Goal: Transaction & Acquisition: Purchase product/service

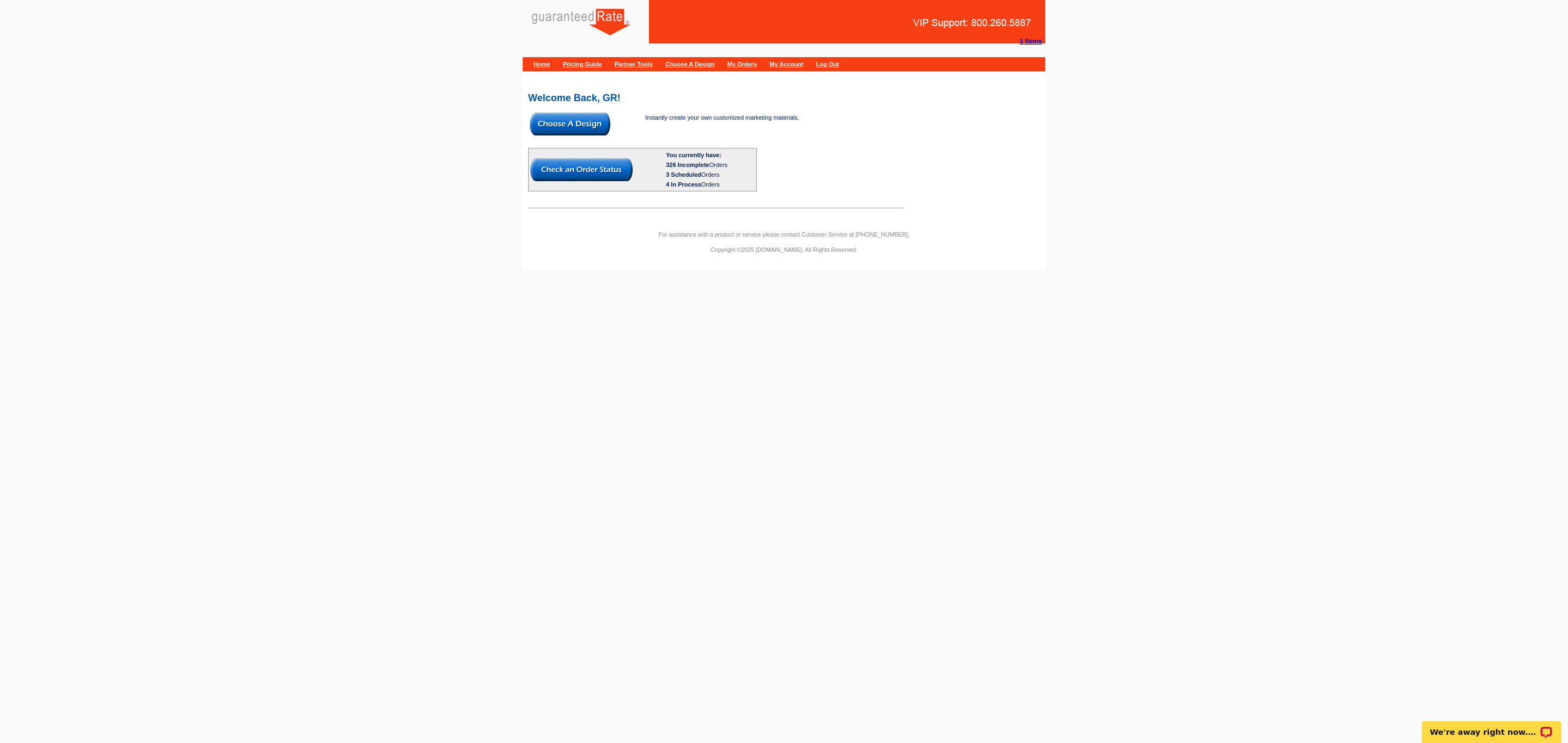
click at [554, 116] on img at bounding box center [570, 124] width 81 height 23
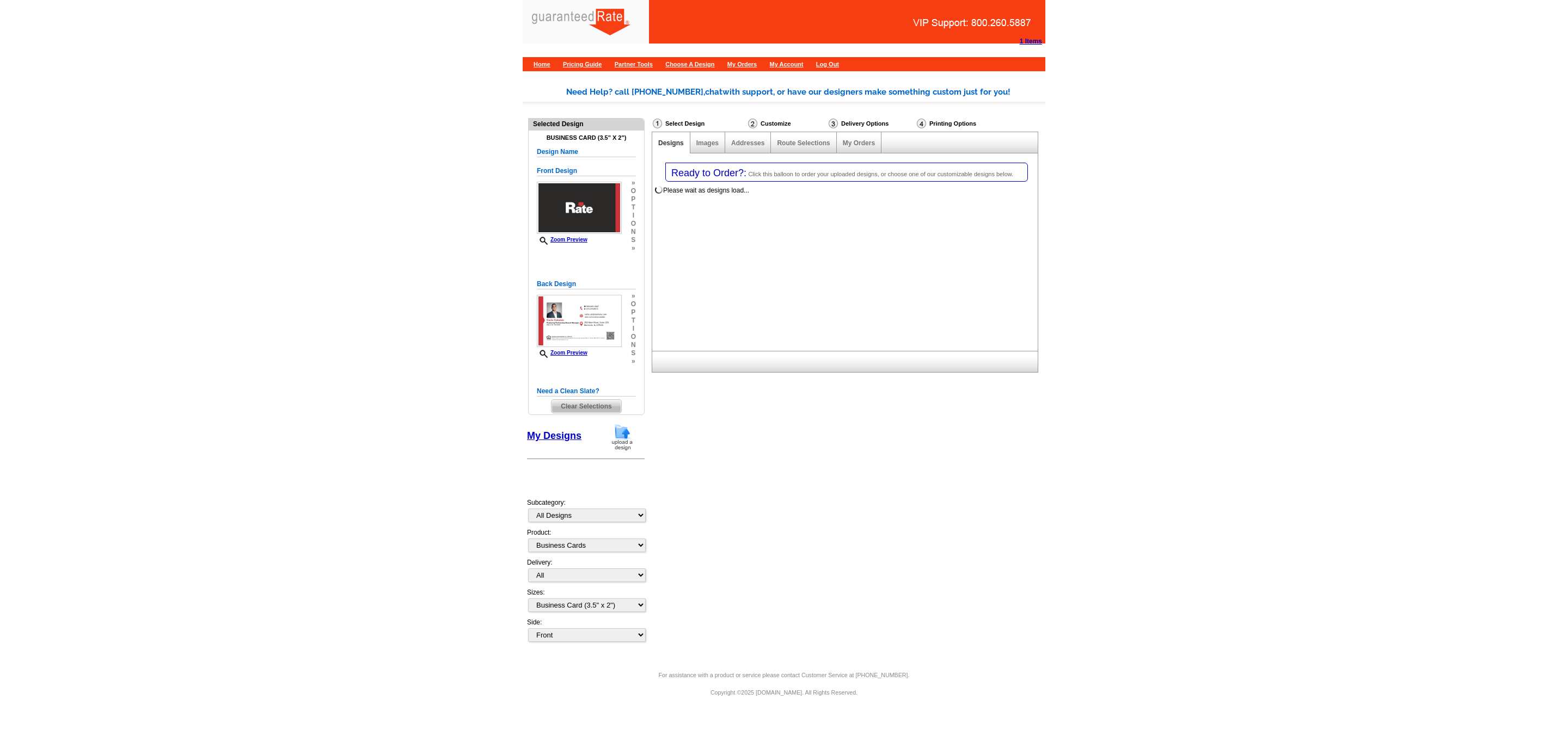
select select "3"
select select "5"
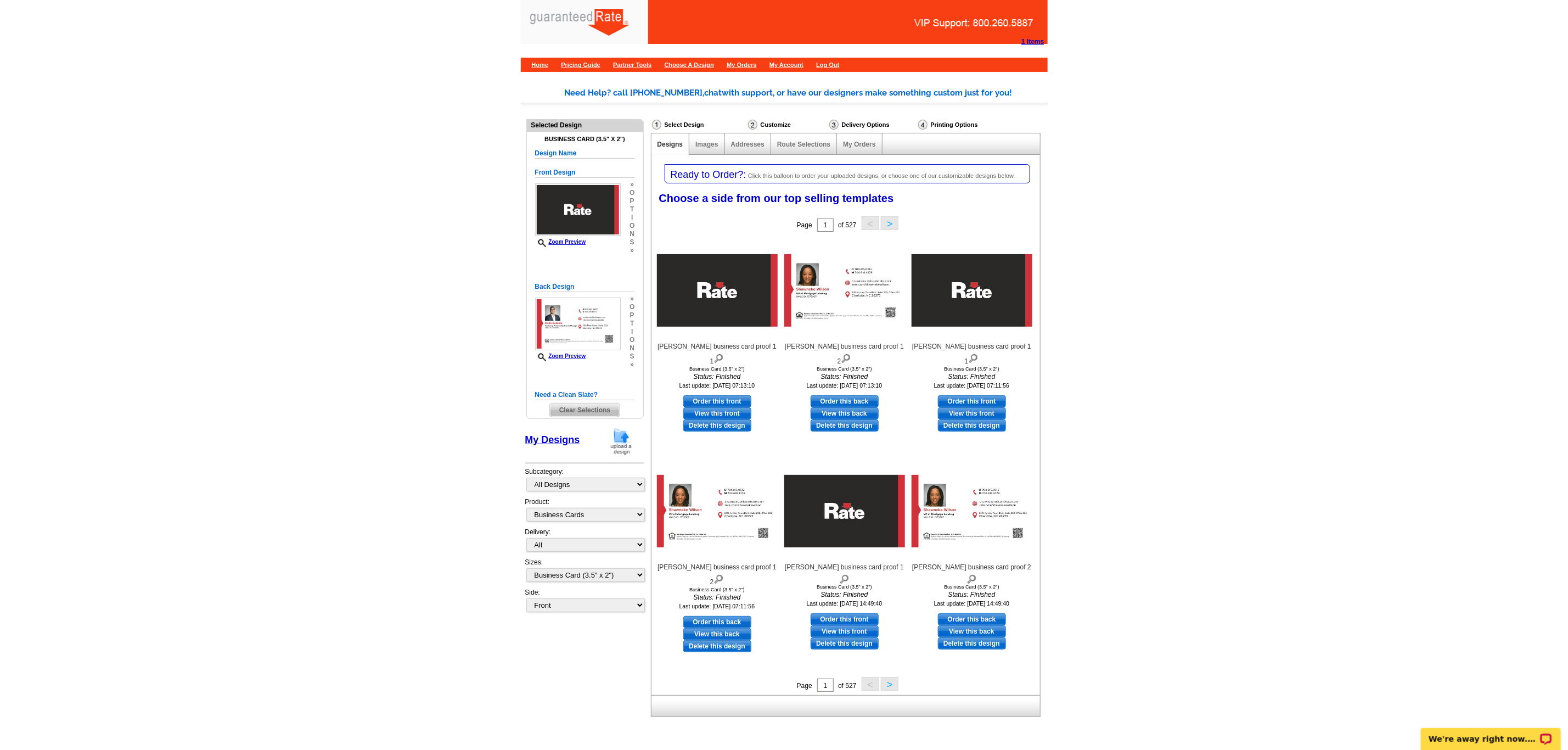
click at [628, 447] on img at bounding box center [621, 441] width 28 height 28
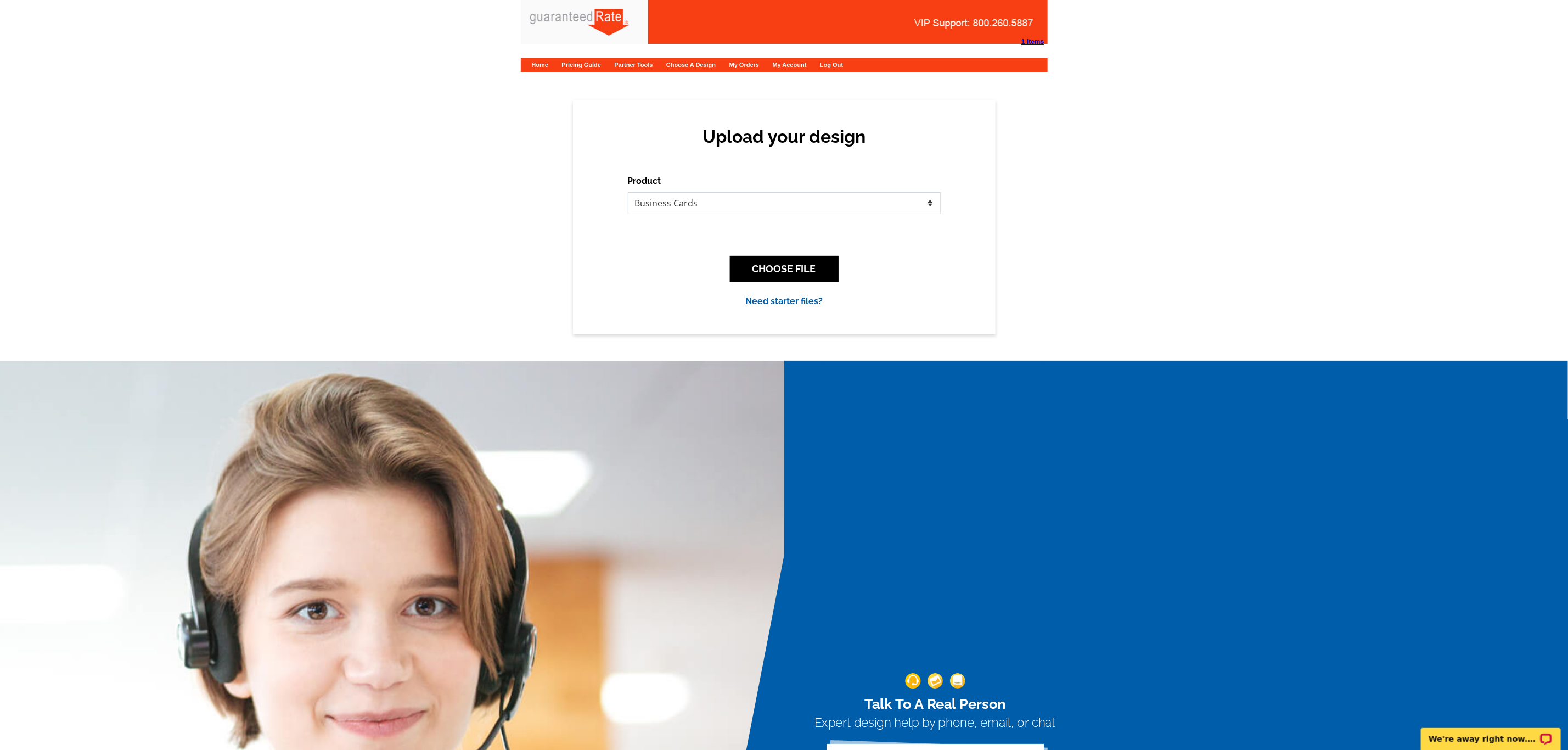
click at [690, 202] on select "Please select the type of file... Postcards Calendars Business Cards Letters an…" at bounding box center [784, 203] width 313 height 22
select select "1"
click at [628, 192] on select "Please select the type of file... Postcards Calendars Business Cards Letters an…" at bounding box center [784, 203] width 313 height 22
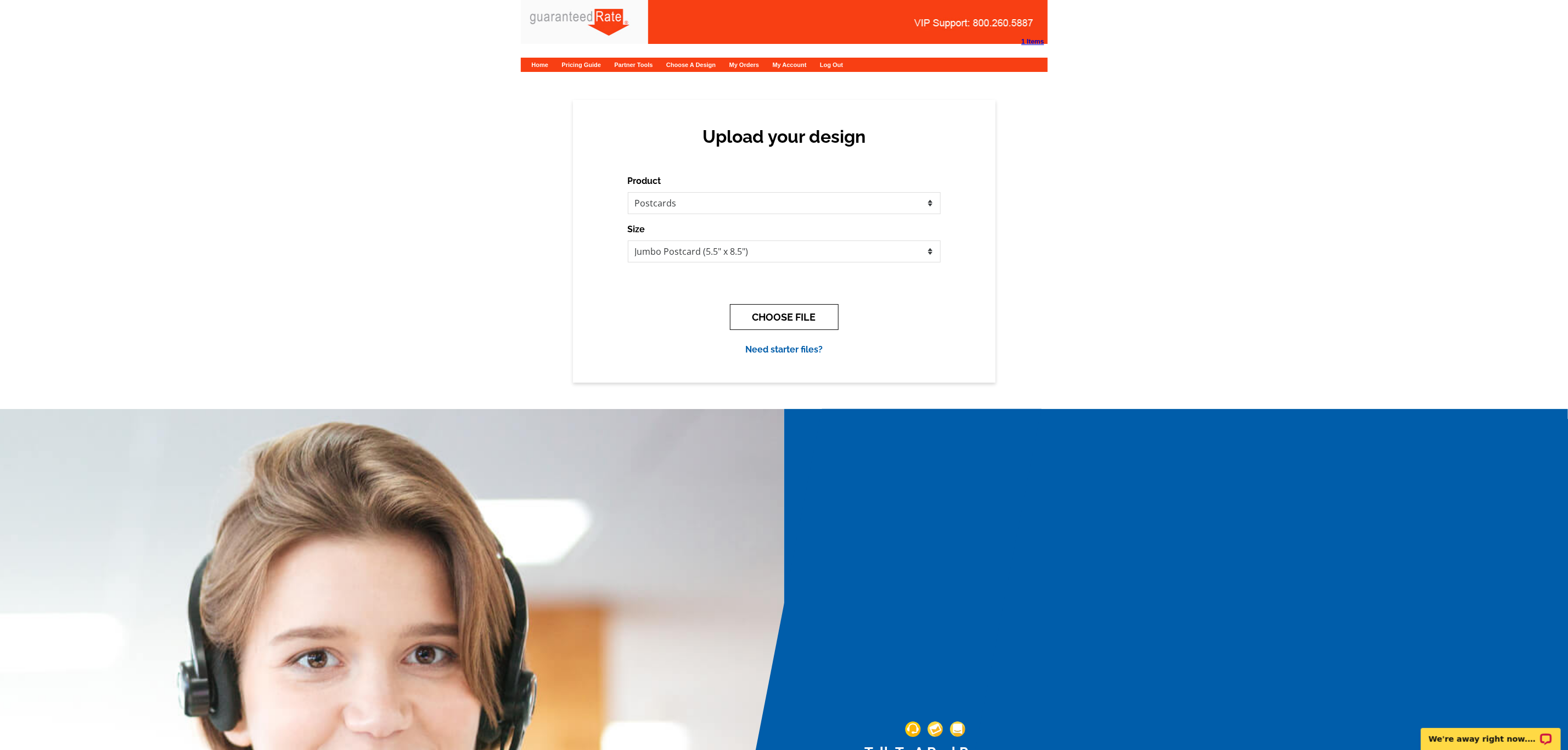
click at [786, 310] on button "CHOOSE FILE" at bounding box center [784, 317] width 109 height 26
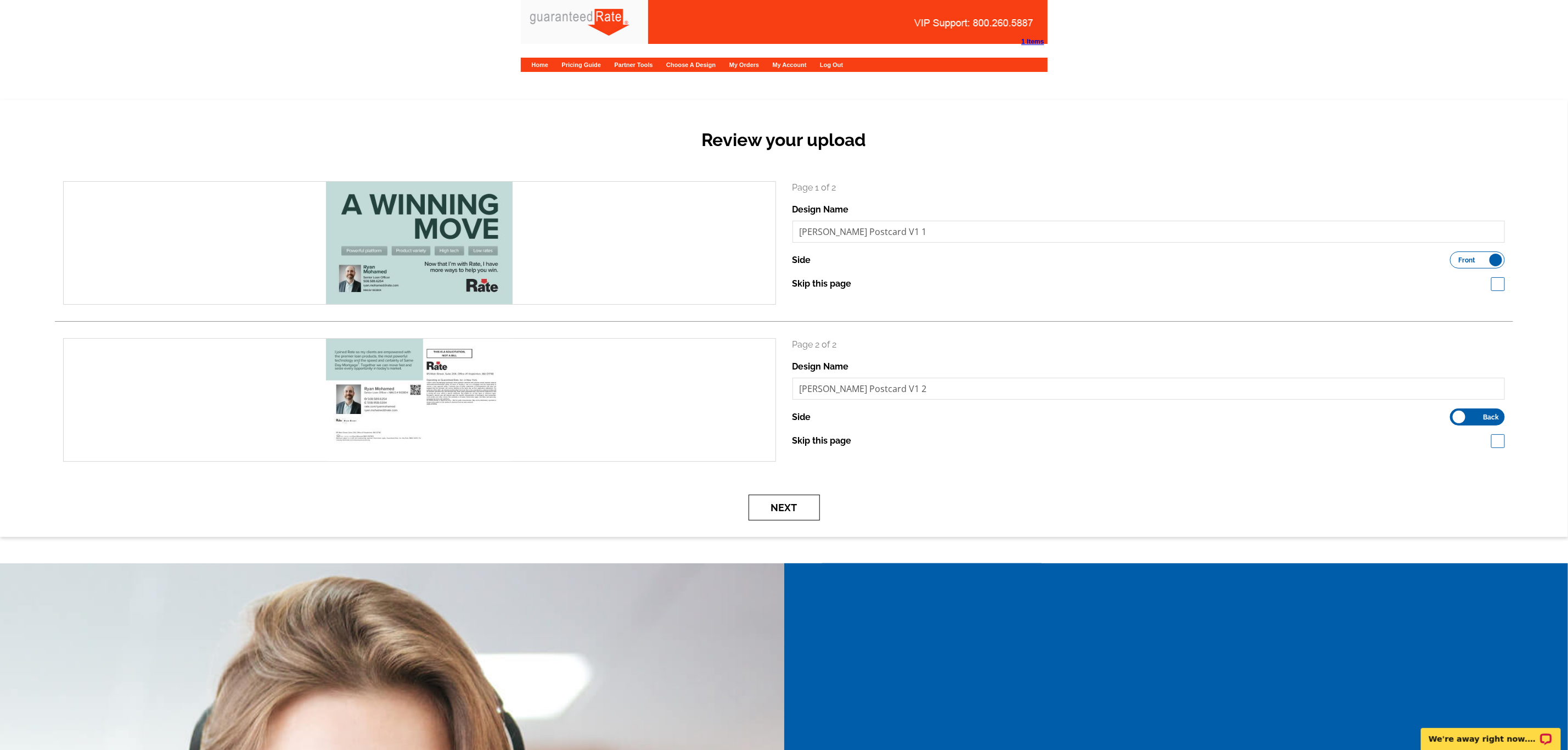
click at [785, 511] on button "Next" at bounding box center [784, 508] width 71 height 26
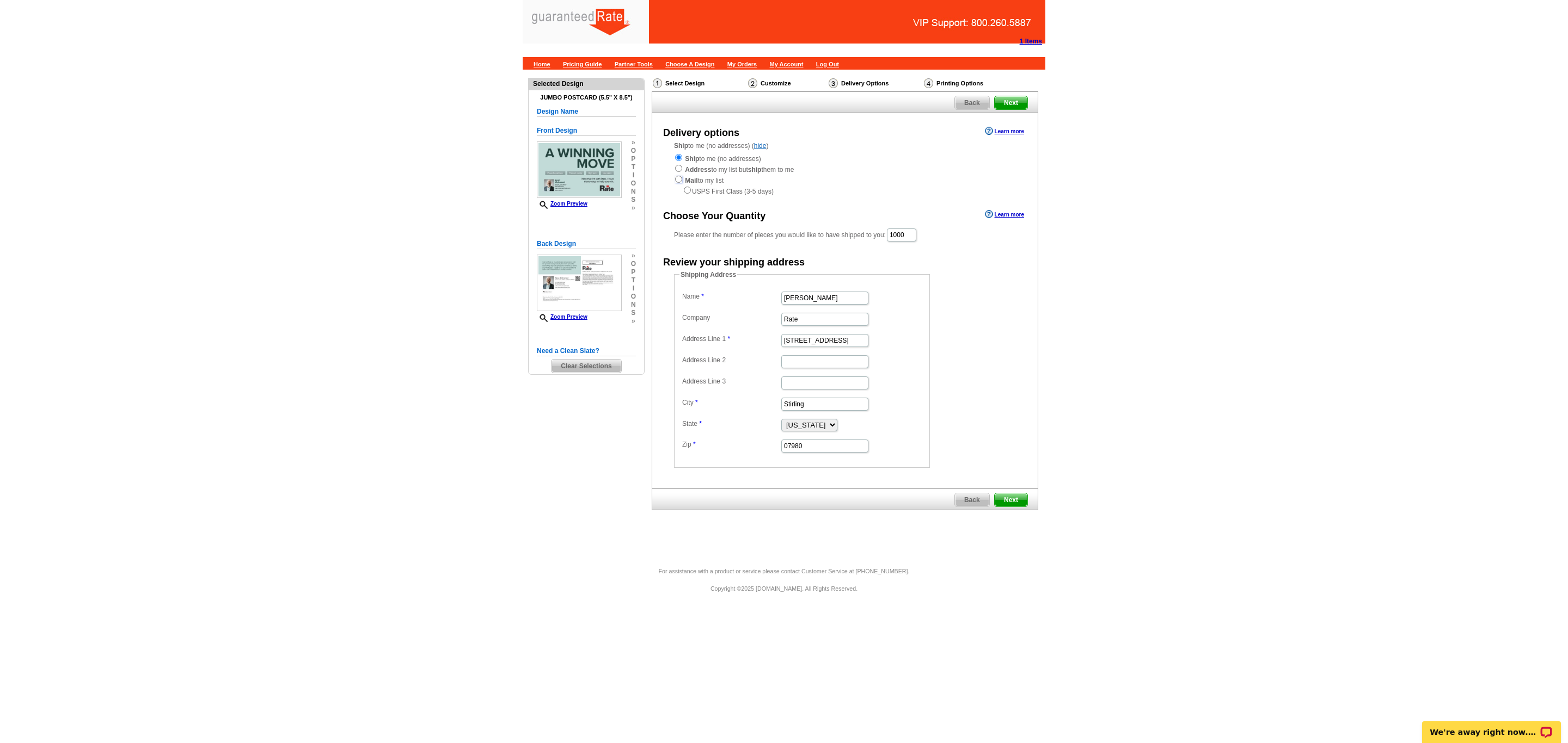
click at [680, 180] on input "radio" at bounding box center [678, 179] width 7 height 7
radio input "true"
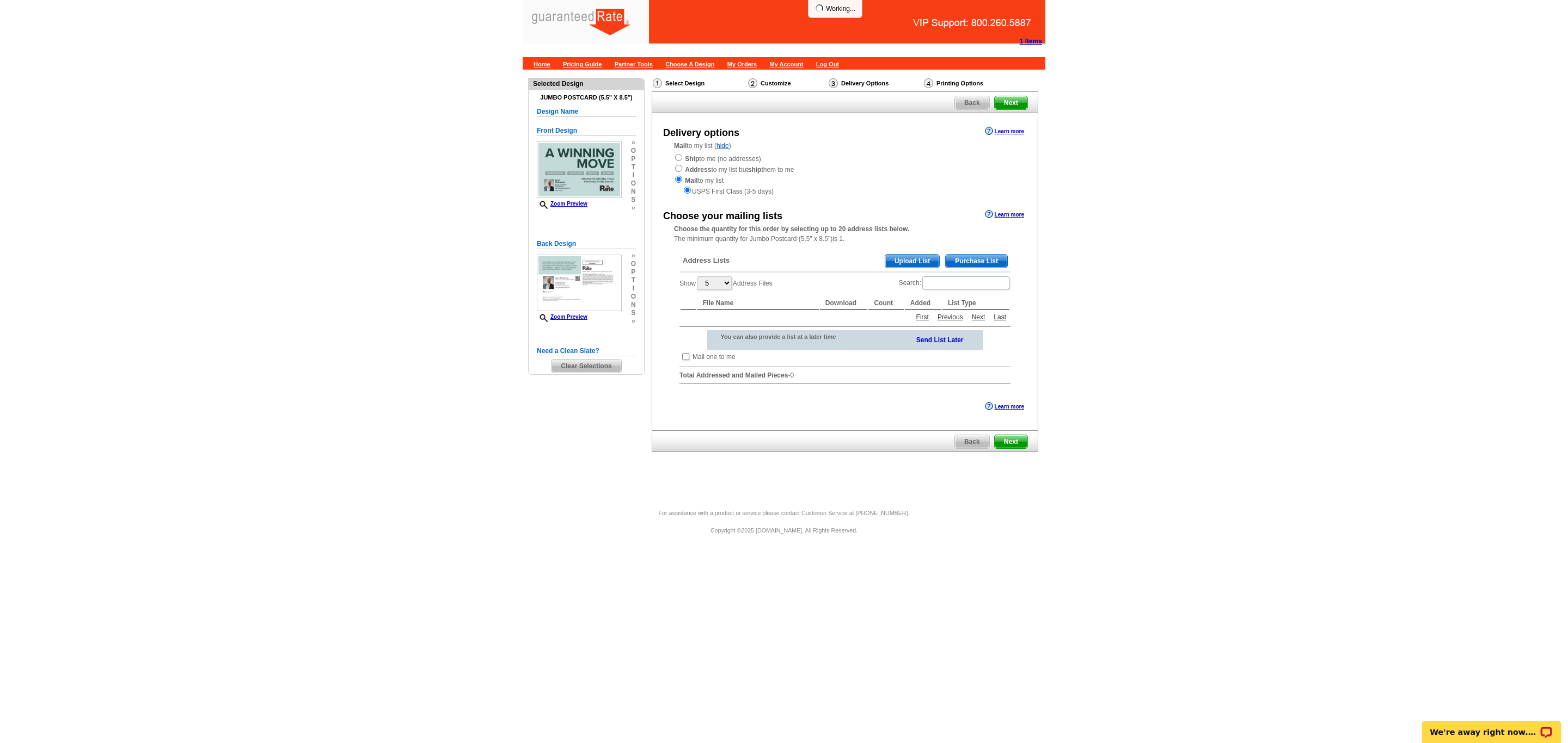
click at [906, 256] on link "Upload List" at bounding box center [912, 261] width 55 height 14
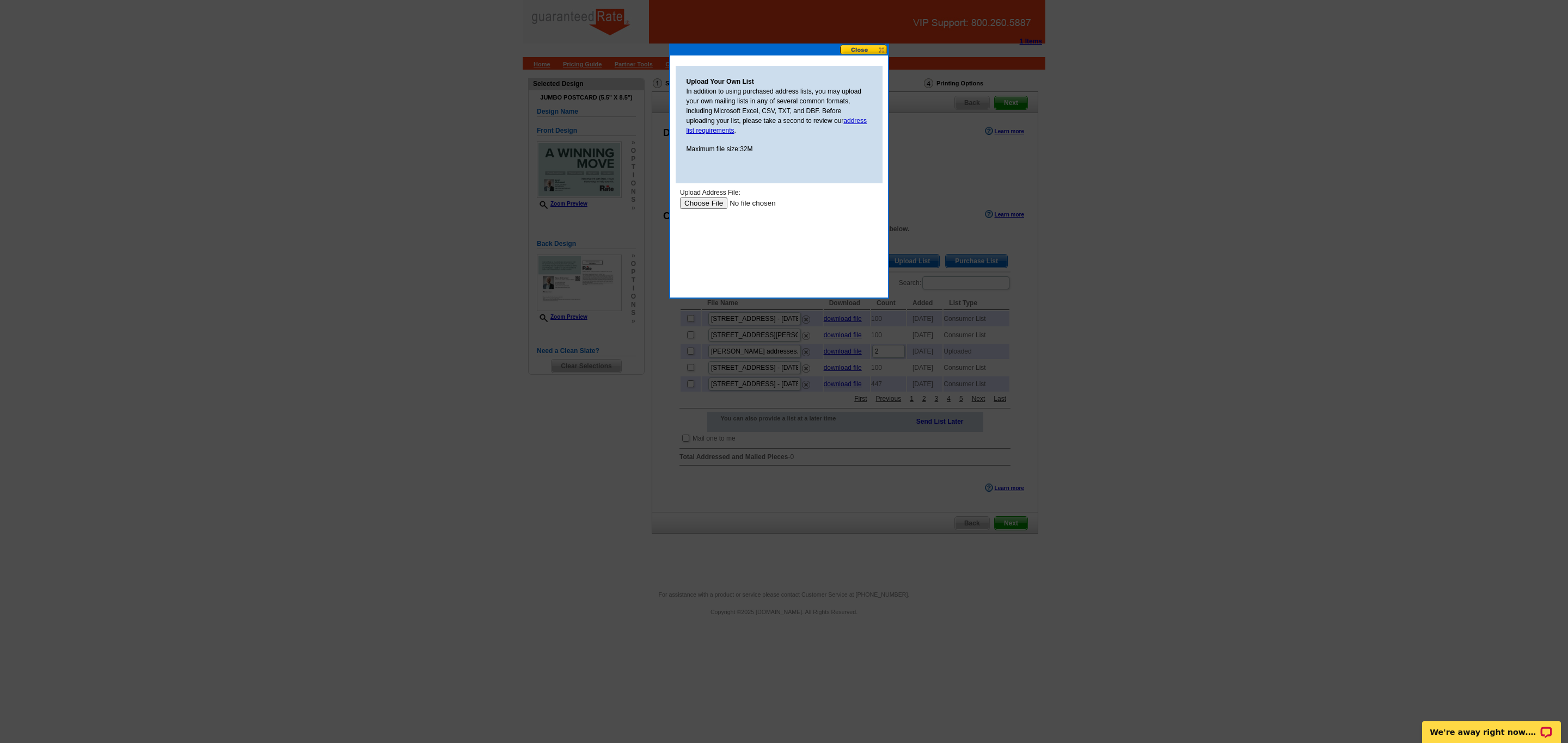
click at [689, 198] on input "file" at bounding box center [748, 203] width 138 height 11
type input "C:\fakepath\Ryan Mohamed Valids No Agents or Attorneys.xlsx"
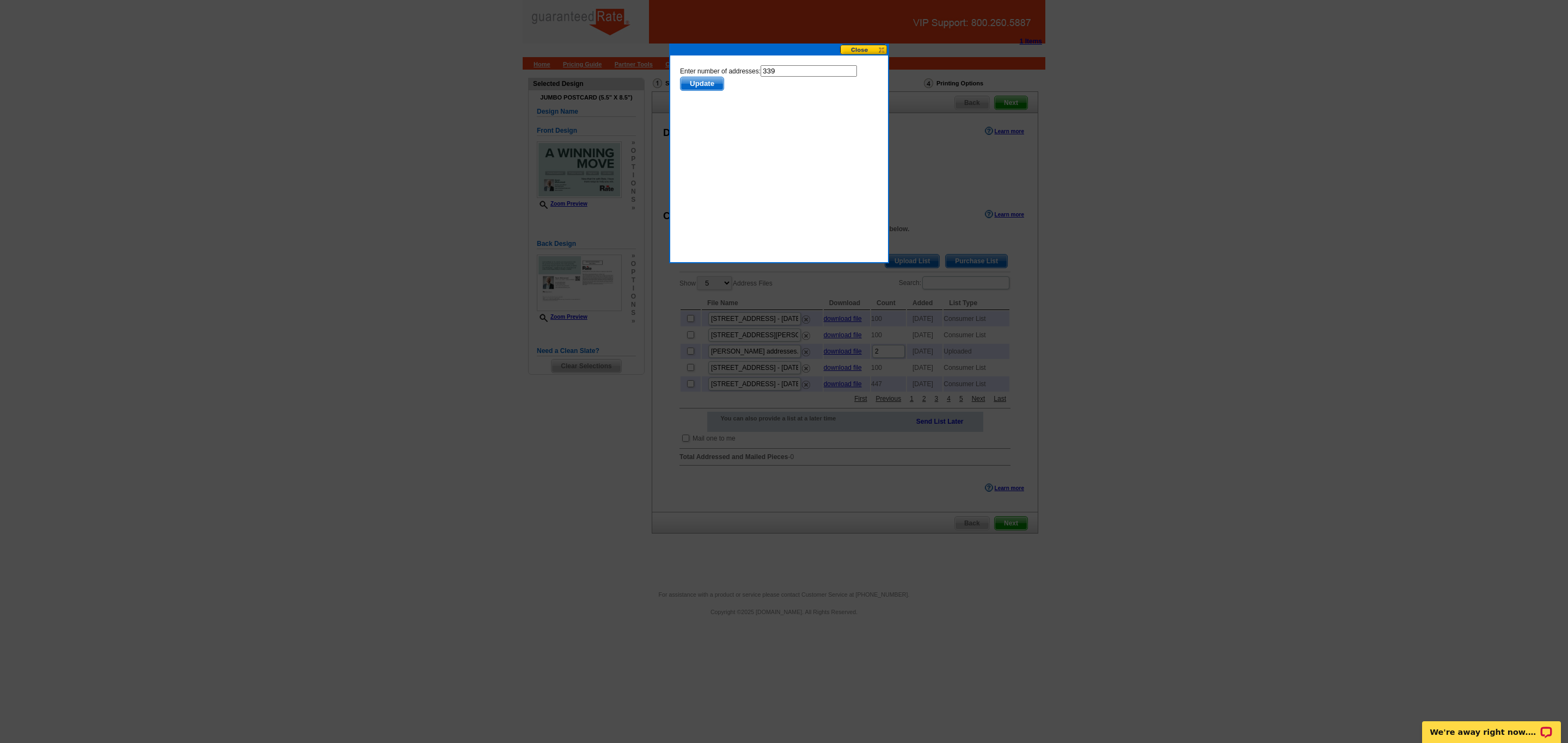
click at [793, 74] on input "339" at bounding box center [808, 70] width 97 height 11
type input "338"
click at [742, 89] on form "Enter number of addresses: 338 Update" at bounding box center [778, 78] width 198 height 25
click at [707, 81] on span "Update" at bounding box center [702, 83] width 43 height 13
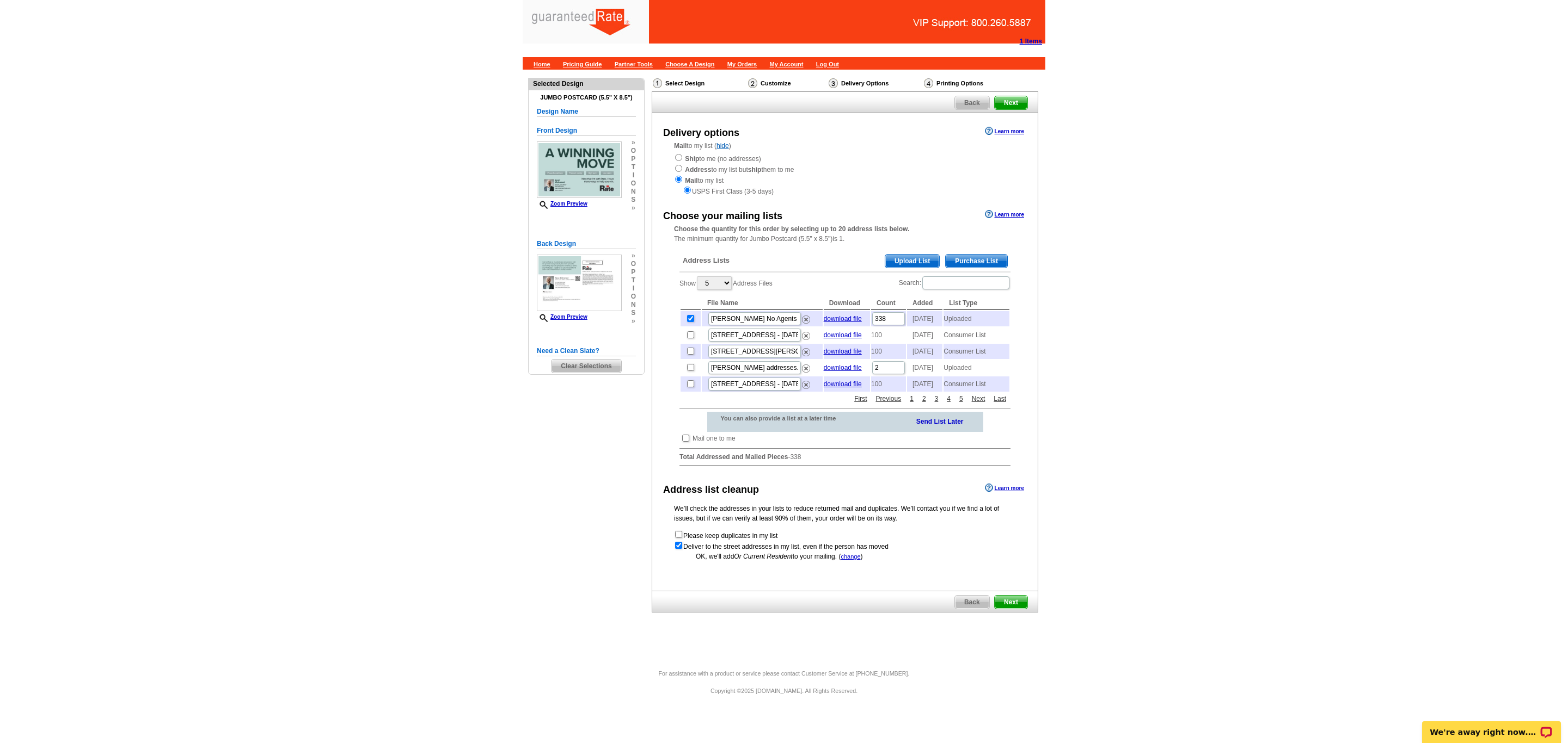
click at [1018, 609] on span "Next" at bounding box center [1011, 602] width 33 height 13
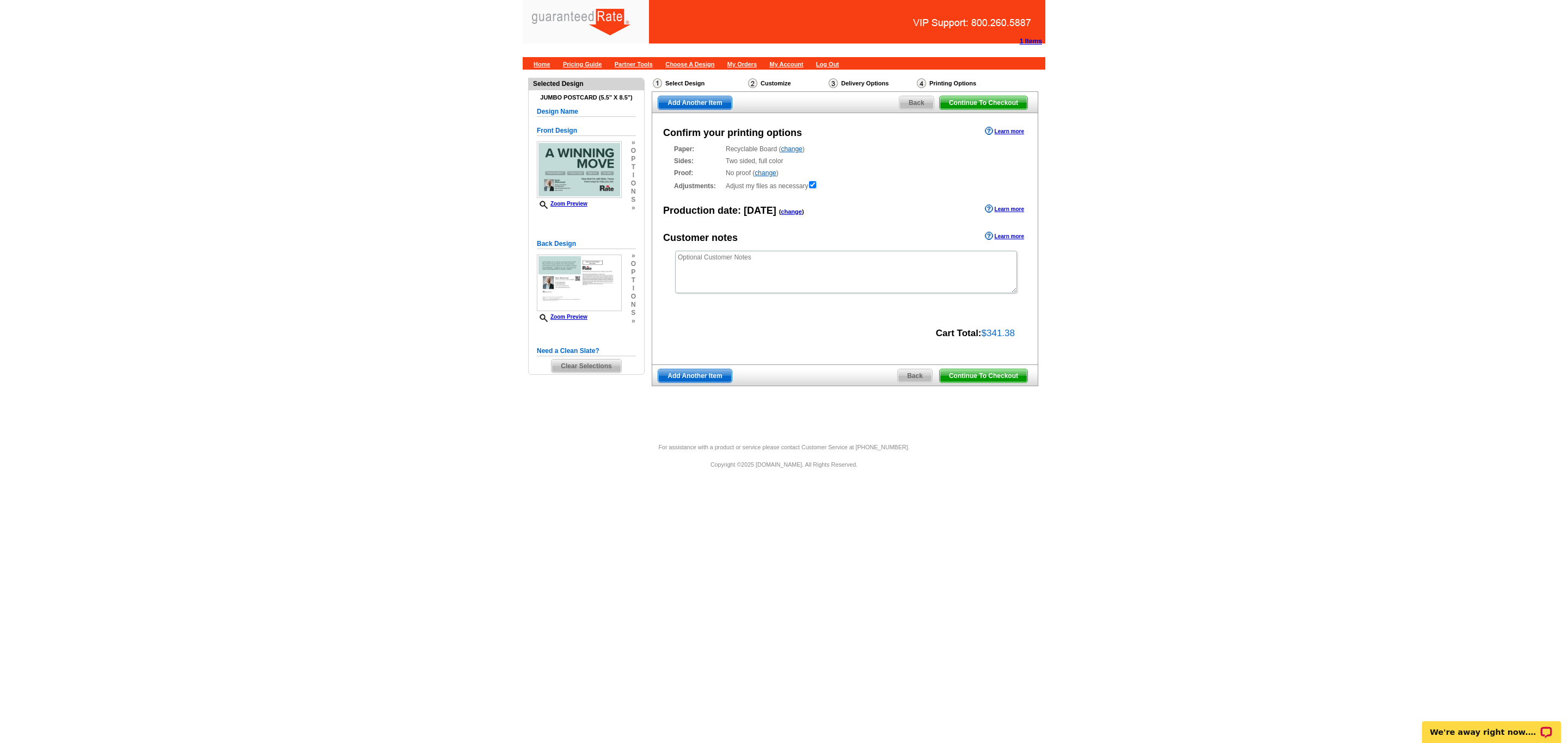
click at [998, 374] on span "Continue To Checkout" at bounding box center [984, 376] width 88 height 13
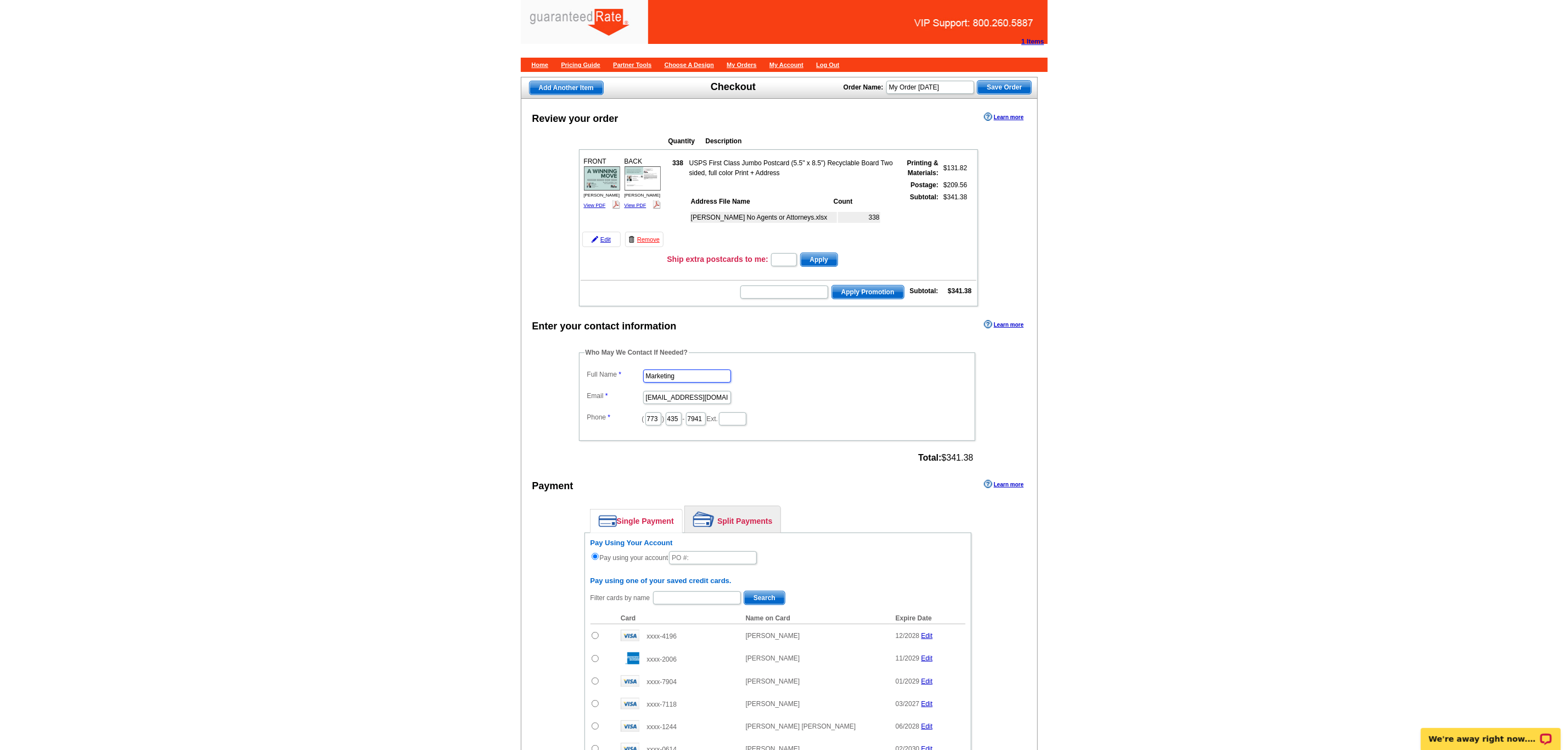
click at [681, 383] on input "Marketing" at bounding box center [687, 376] width 88 height 13
type input "M"
type input "[PERSON_NAME]"
type input "[PERSON_NAME][EMAIL_ADDRESS][PERSON_NAME][DOMAIN_NAME]"
click at [653, 426] on input "773" at bounding box center [653, 418] width 16 height 13
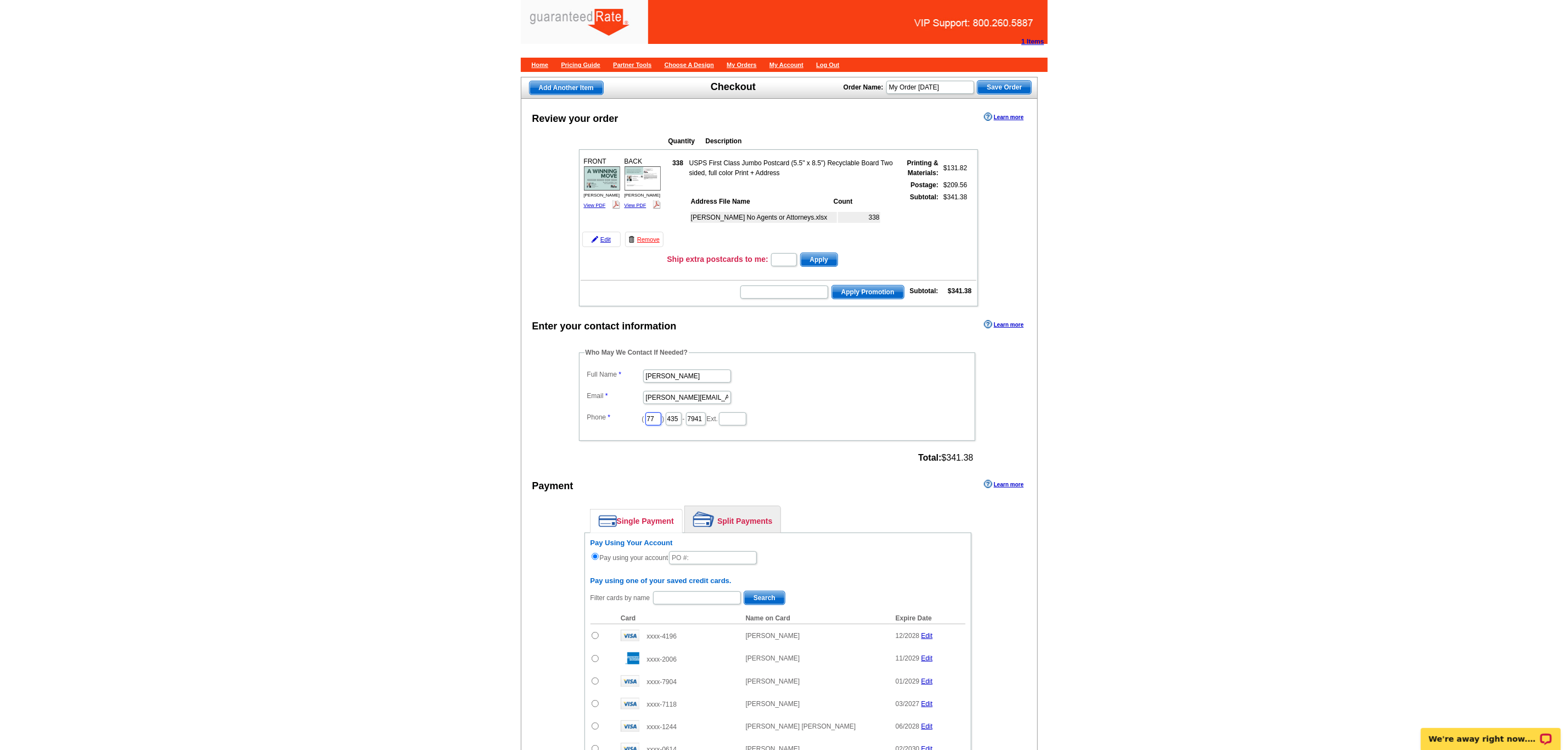
type input "7"
type input "312"
type input "509"
type input "4245"
click at [535, 418] on div "Enter your contact information Learn more Who May We Contact If Needed? Full Na…" at bounding box center [780, 652] width 517 height 669
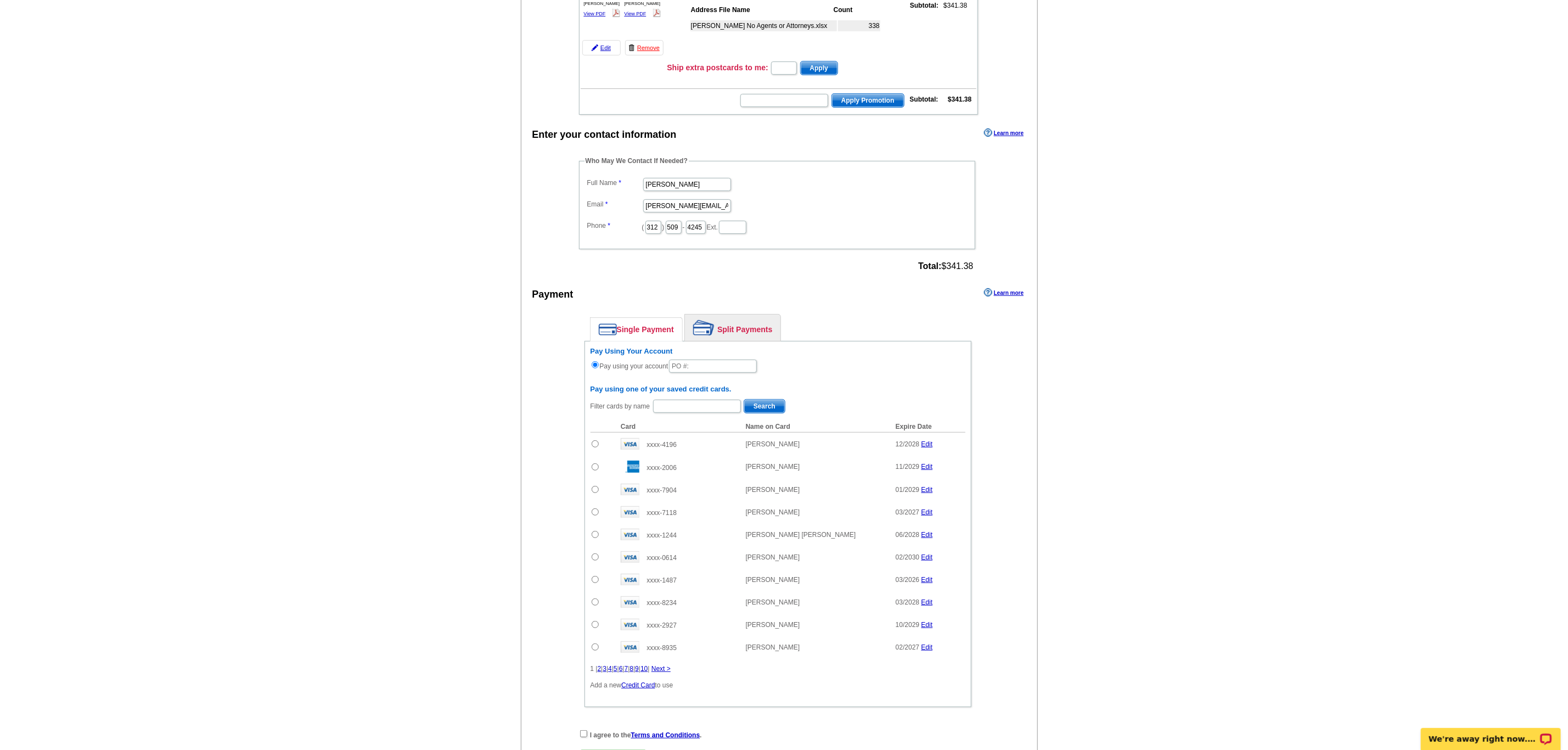
scroll to position [330, 0]
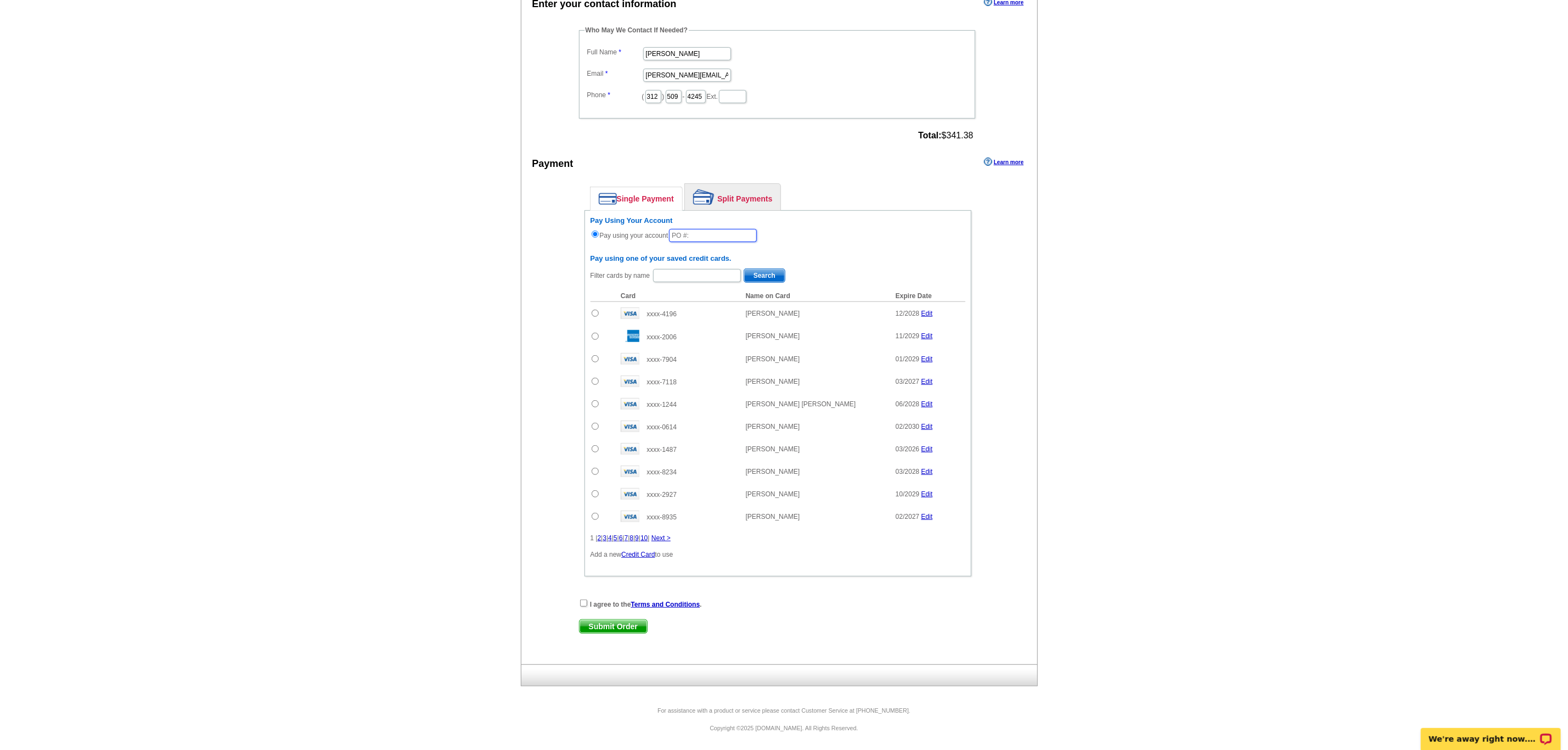
click at [693, 242] on input "text" at bounding box center [713, 235] width 88 height 13
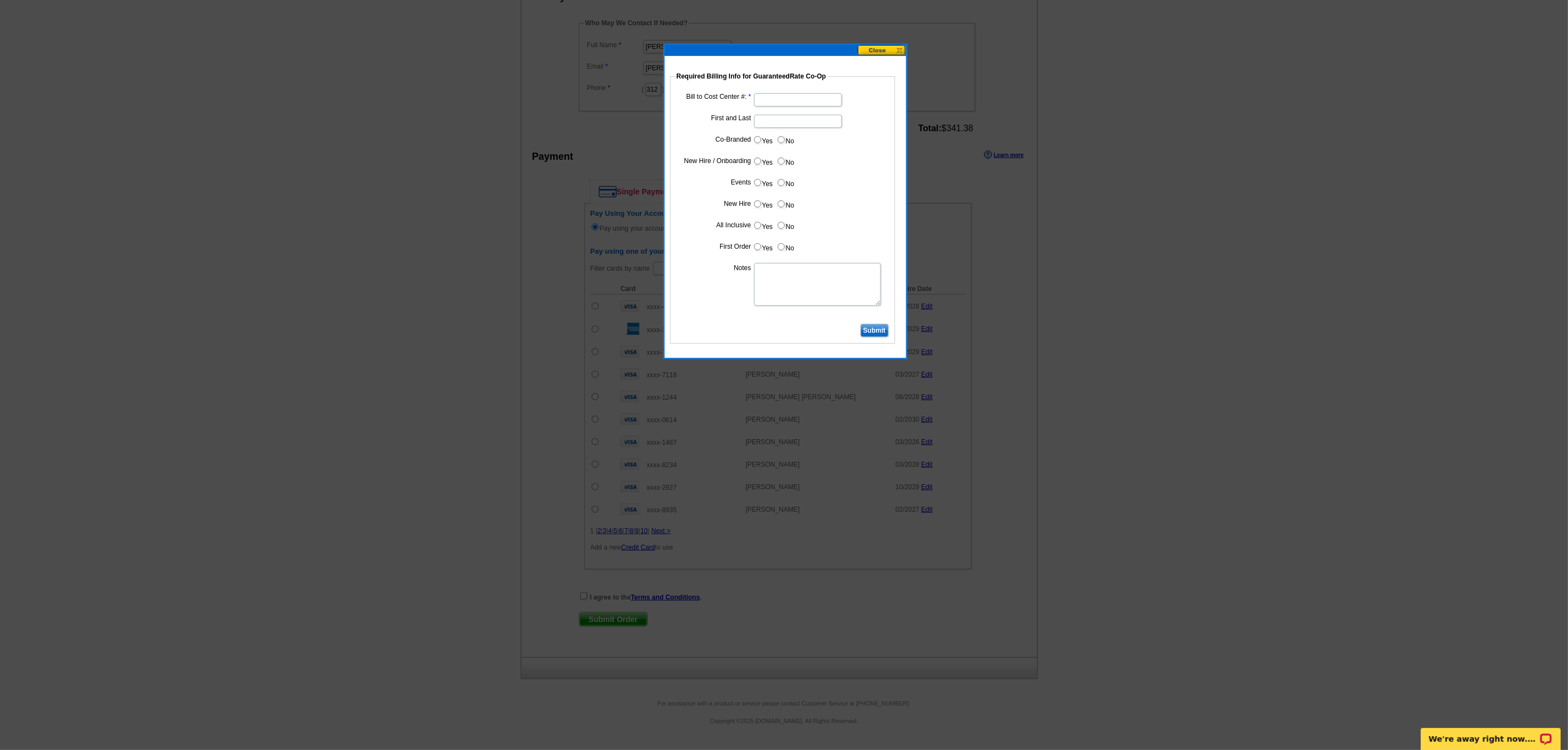
type input "982025_DZ_610"
click at [773, 97] on input "Bill to Cost Center #:" at bounding box center [798, 100] width 88 height 13
type input "5241"
click at [785, 125] on input "First and Last" at bounding box center [798, 121] width 88 height 13
type input "[PERSON_NAME]"
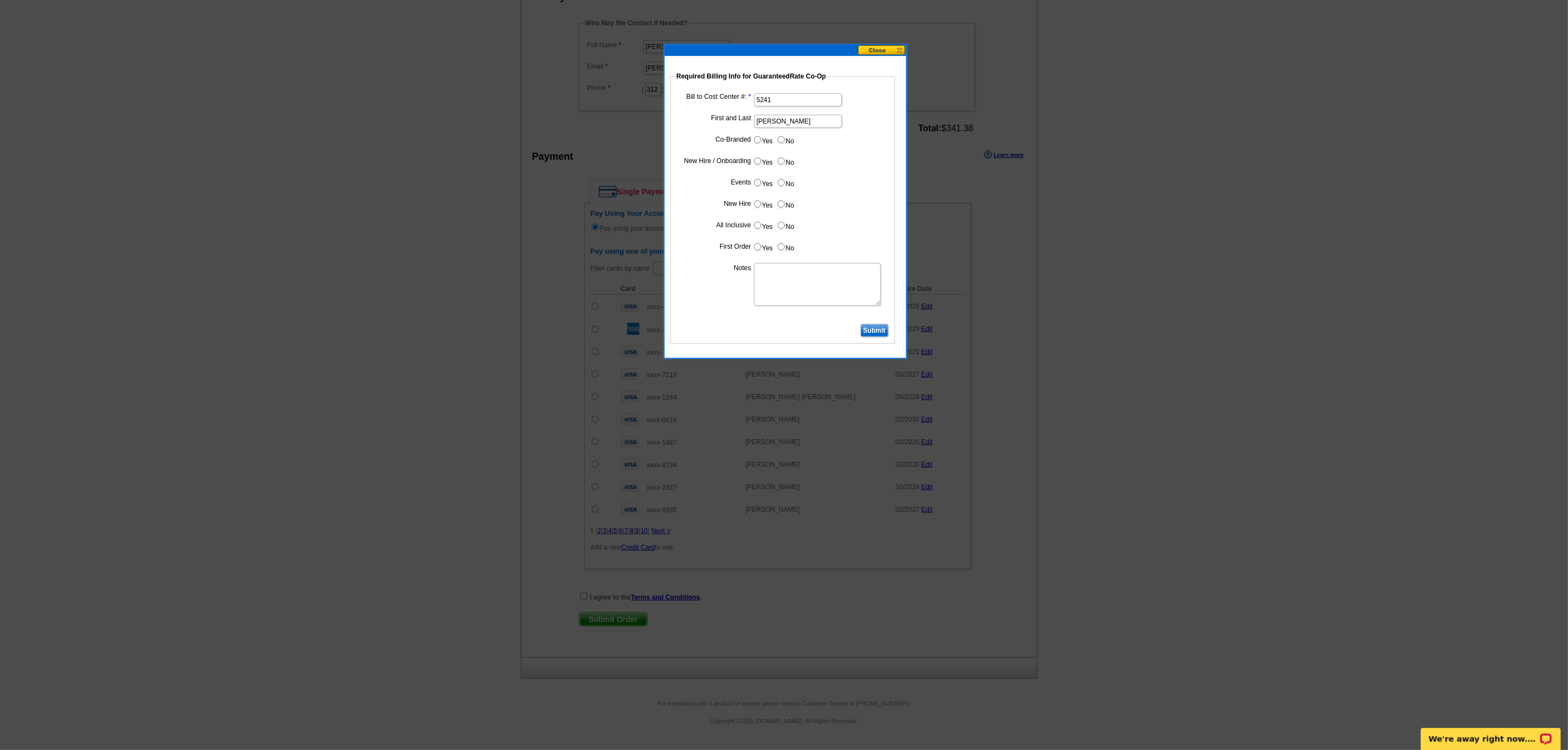
click at [778, 138] on input "No" at bounding box center [781, 139] width 7 height 7
radio input "true"
click at [758, 162] on input "Yes" at bounding box center [758, 161] width 7 height 7
radio input "true"
click at [781, 186] on input "No" at bounding box center [781, 183] width 7 height 7
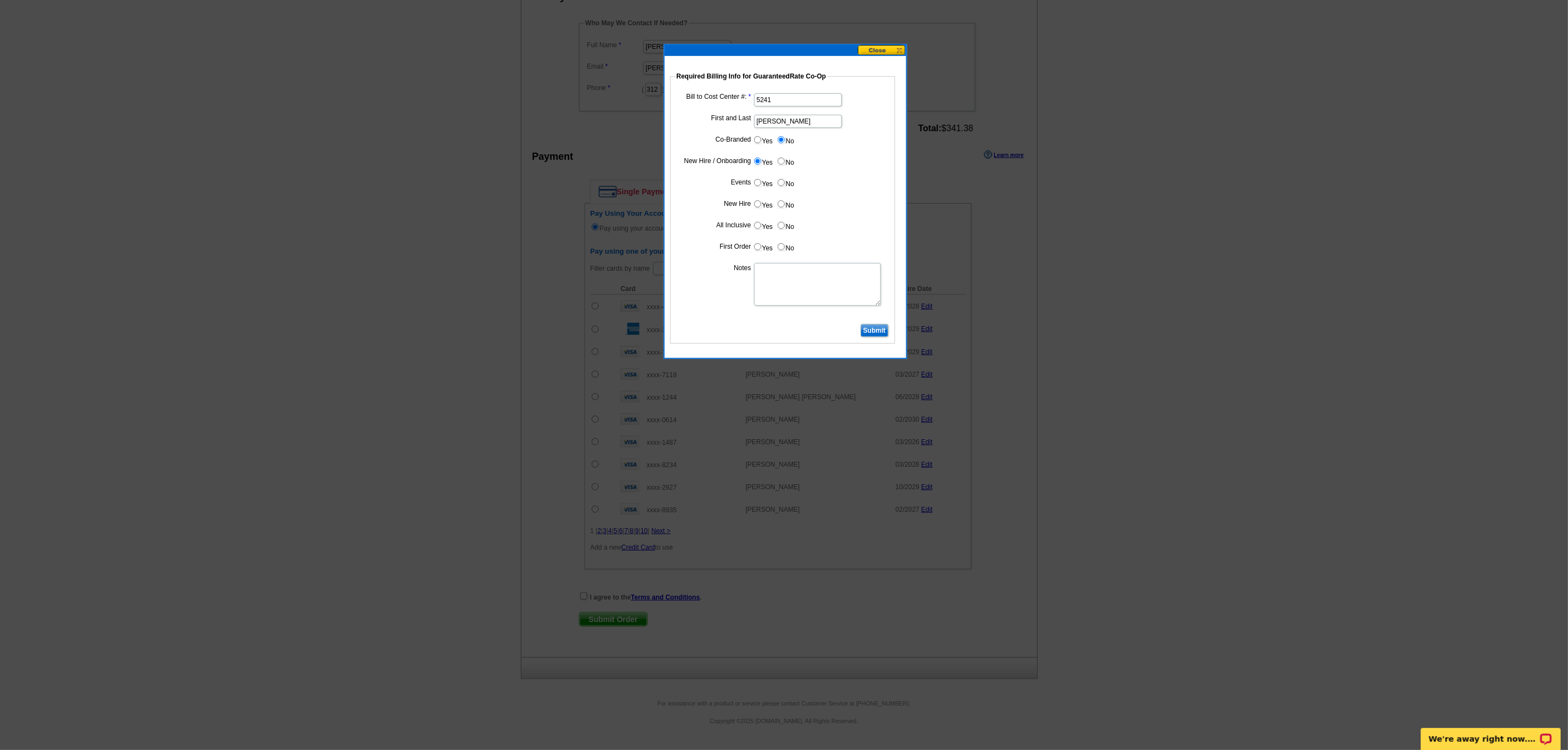
radio input "true"
click at [756, 205] on input "Yes" at bounding box center [758, 204] width 7 height 7
radio input "true"
click at [781, 228] on input "No" at bounding box center [781, 225] width 7 height 7
radio input "true"
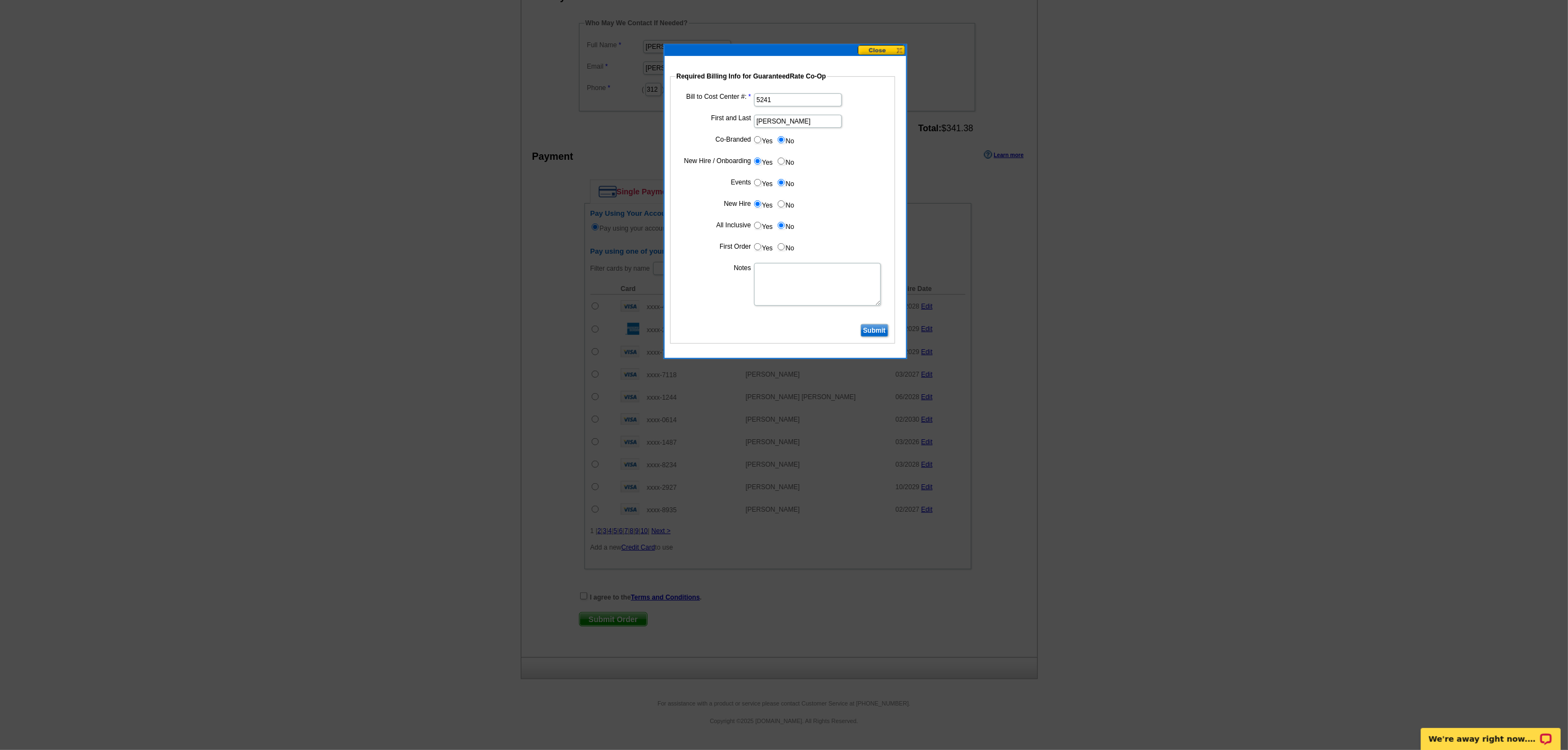
click at [779, 250] on input "No" at bounding box center [781, 246] width 7 height 7
radio input "true"
click at [781, 287] on textarea "Notes" at bounding box center [817, 284] width 126 height 43
type textarea "H"
type textarea "CC: 5241. First postcard order. Under 500 postcards. Bill to branch not individ…"
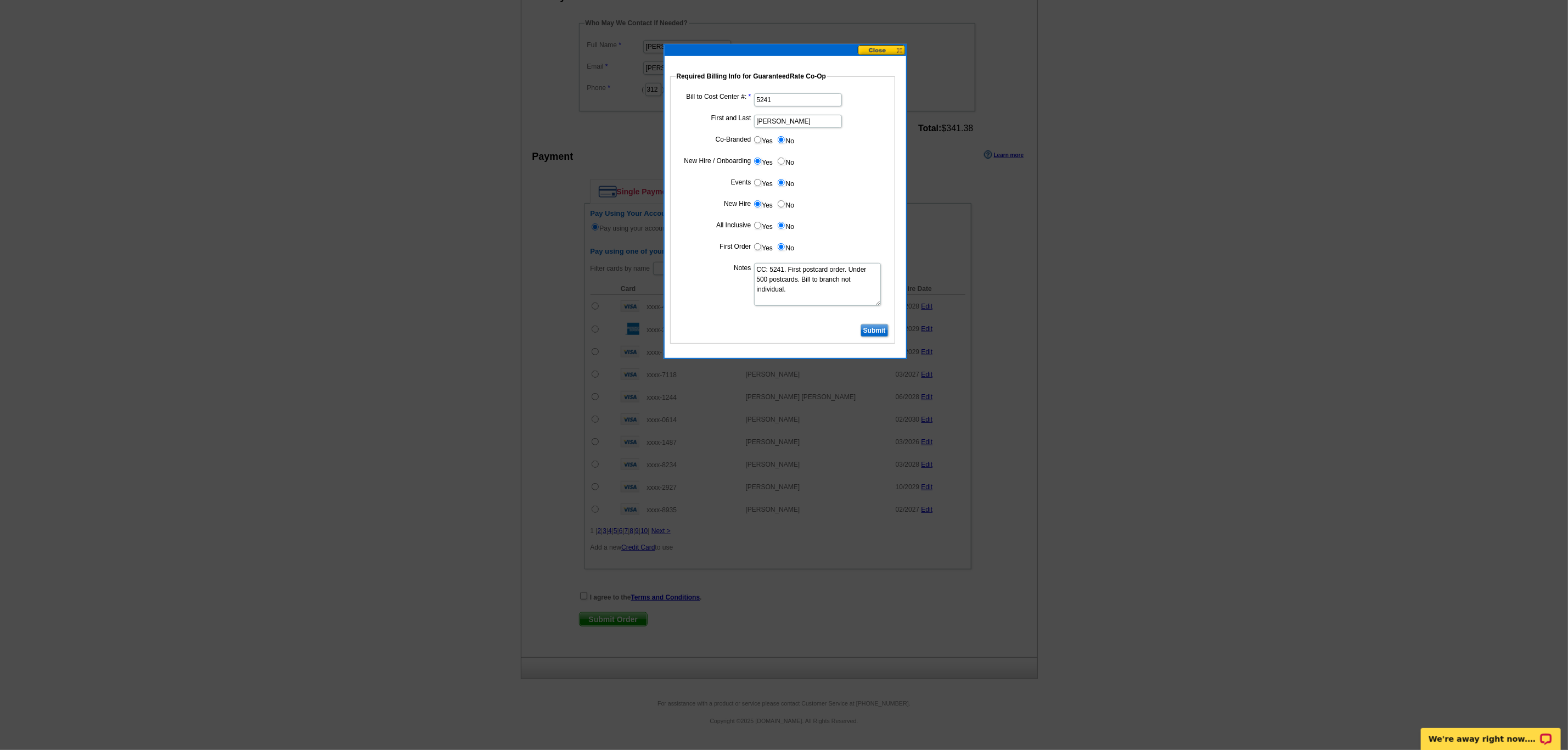
click at [786, 312] on dl "Bill to Cost Center #: 5241 First and Last [PERSON_NAME] Co-Branded Yes No Cost…" at bounding box center [783, 206] width 214 height 231
click at [883, 337] on input "Submit" at bounding box center [874, 330] width 28 height 13
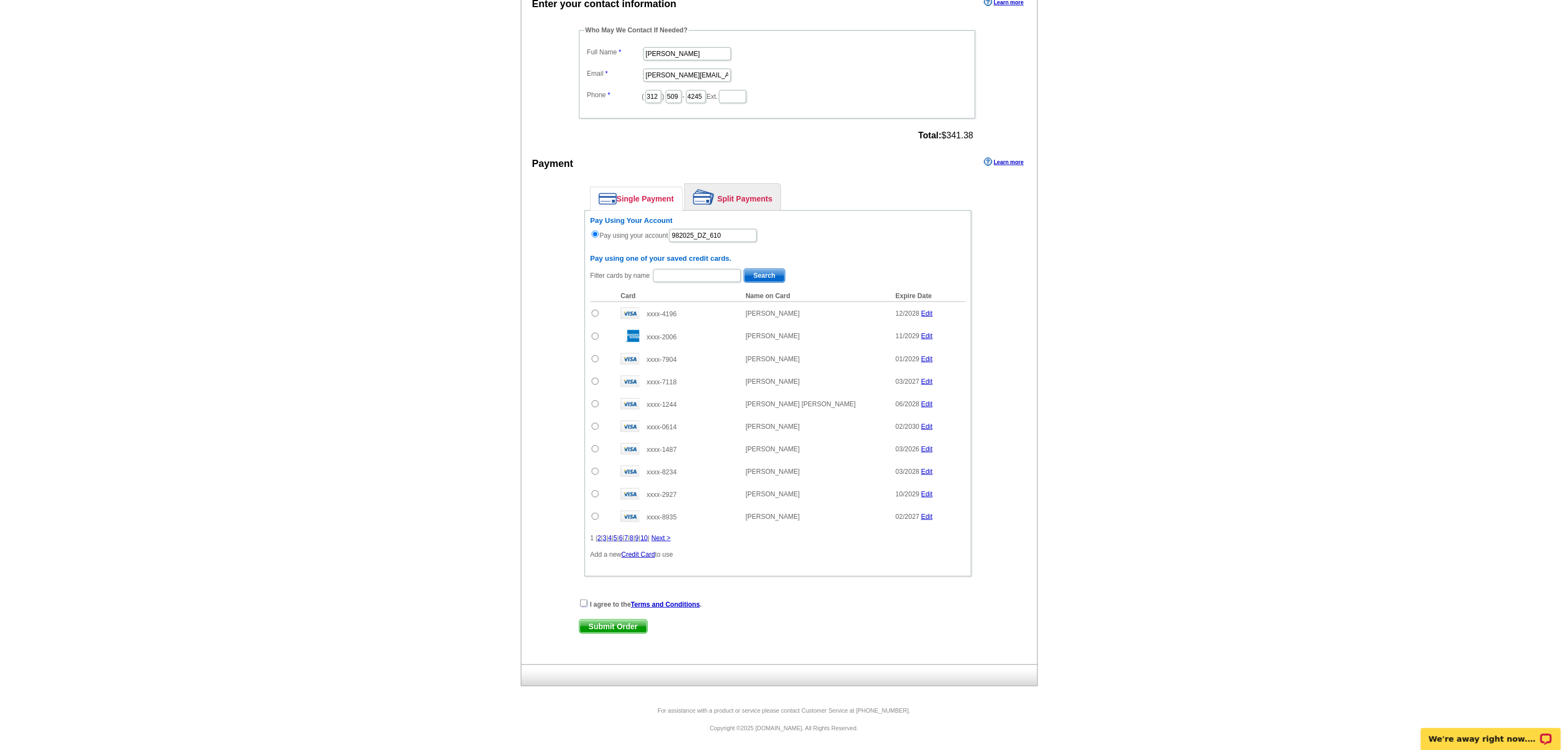
click at [586, 607] on input "checkbox" at bounding box center [584, 603] width 7 height 7
checkbox input "true"
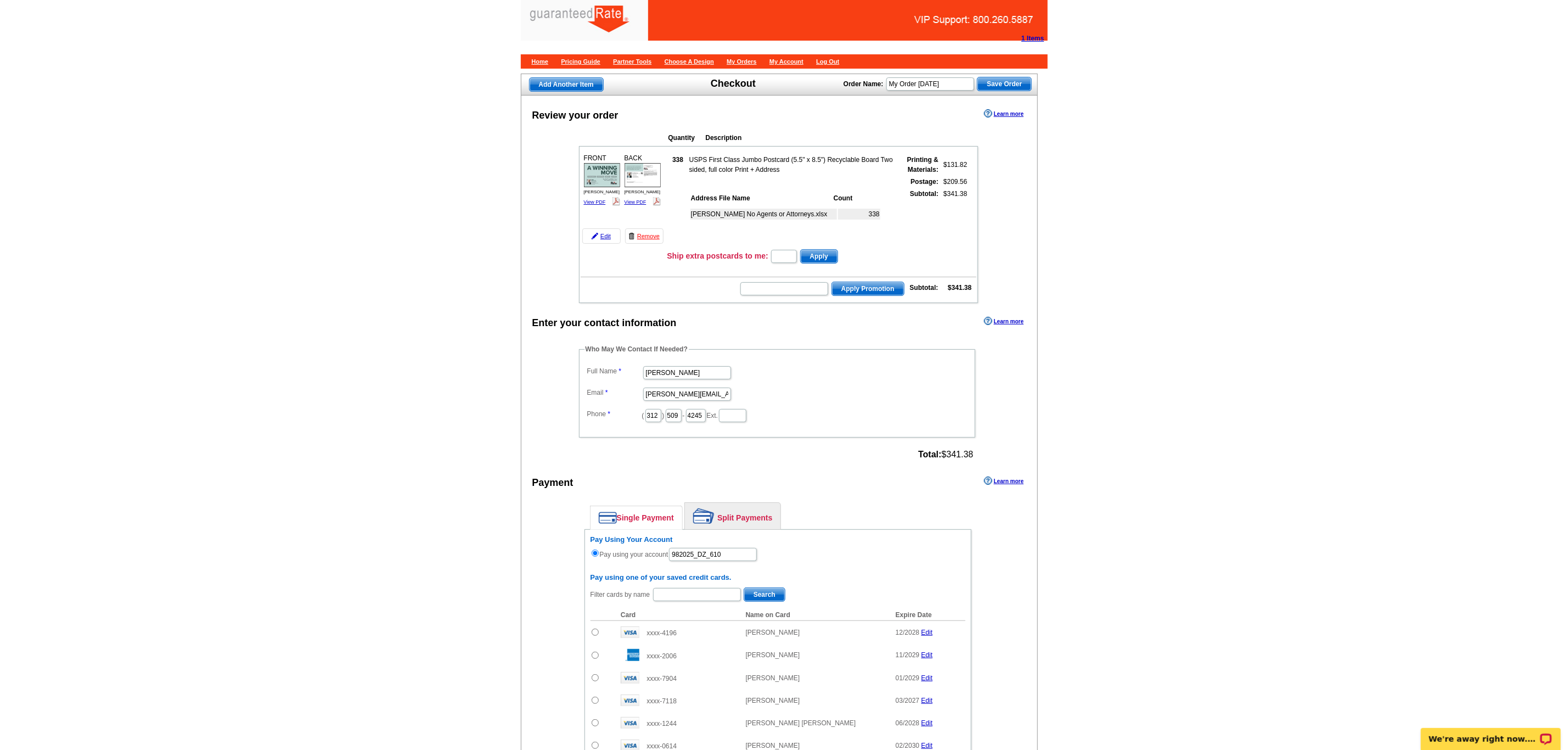
scroll to position [0, 0]
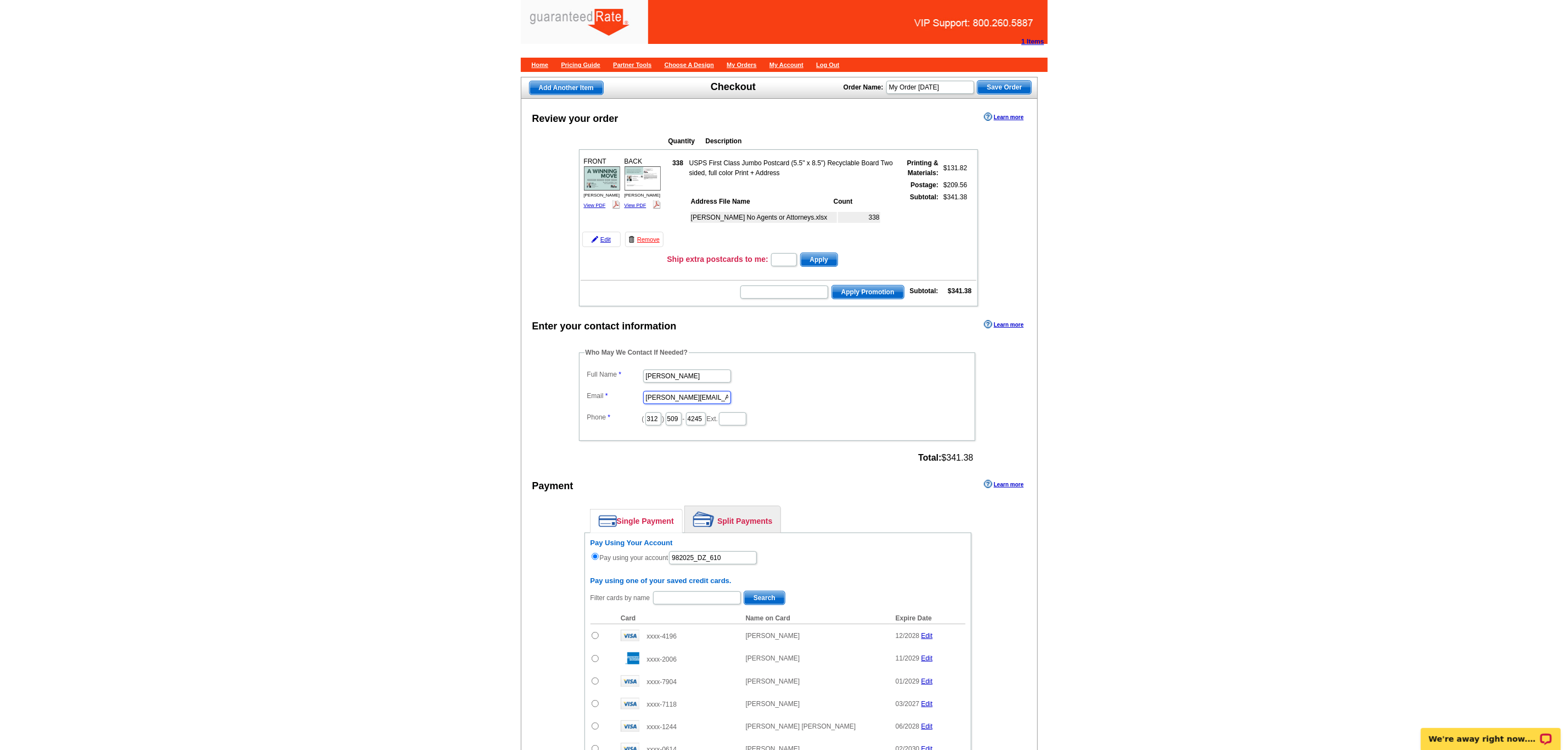
click at [729, 404] on input "[PERSON_NAME][EMAIL_ADDRESS][PERSON_NAME][DOMAIN_NAME]" at bounding box center [687, 397] width 88 height 13
type input "[PERSON_NAME][EMAIL_ADDRESS][PERSON_NAME][DOMAIN_NAME]"
click at [1316, 389] on main "Add Another Item Checkout Order Name: My Order [DATE] Save Order Review your or…" at bounding box center [784, 550] width 1568 height 958
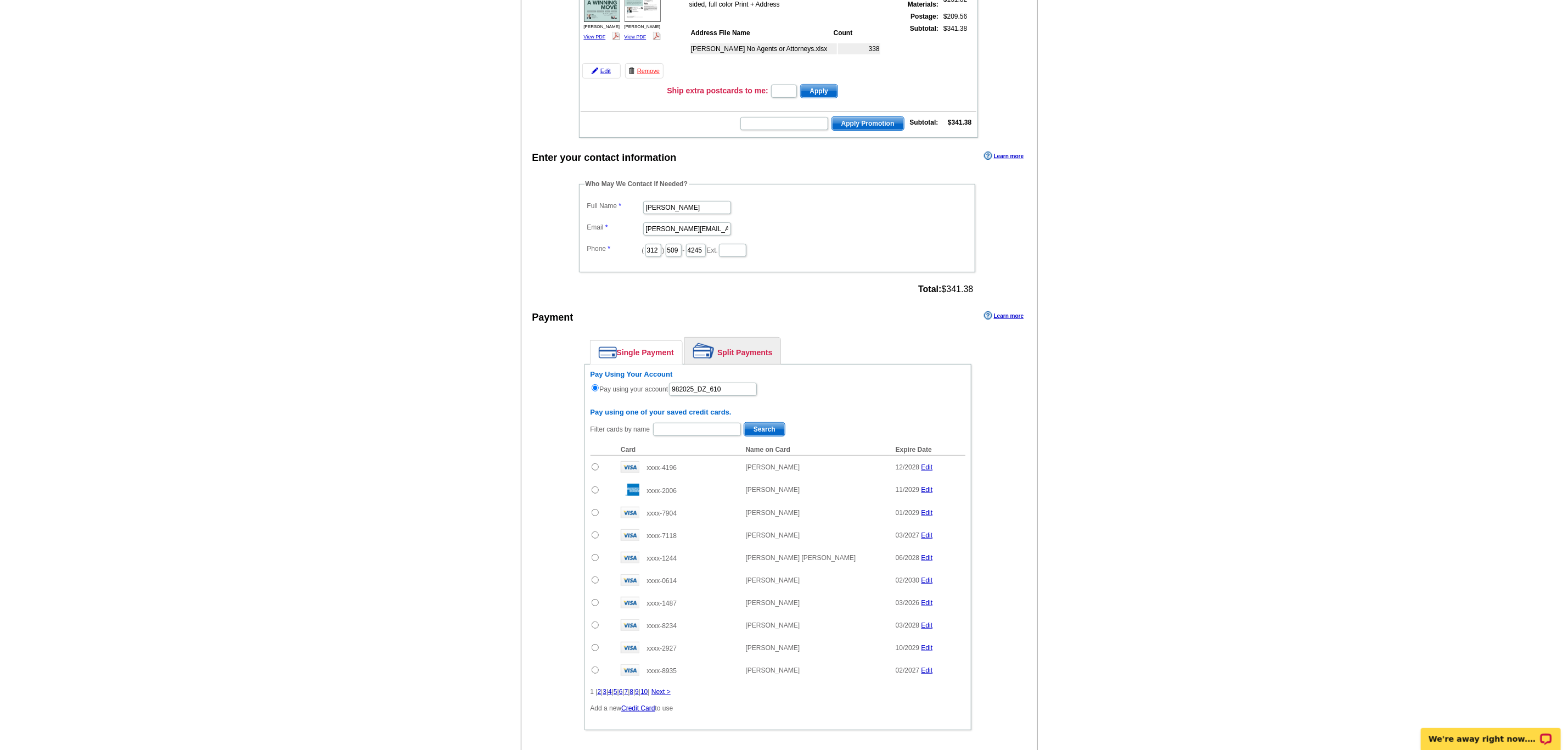
scroll to position [348, 0]
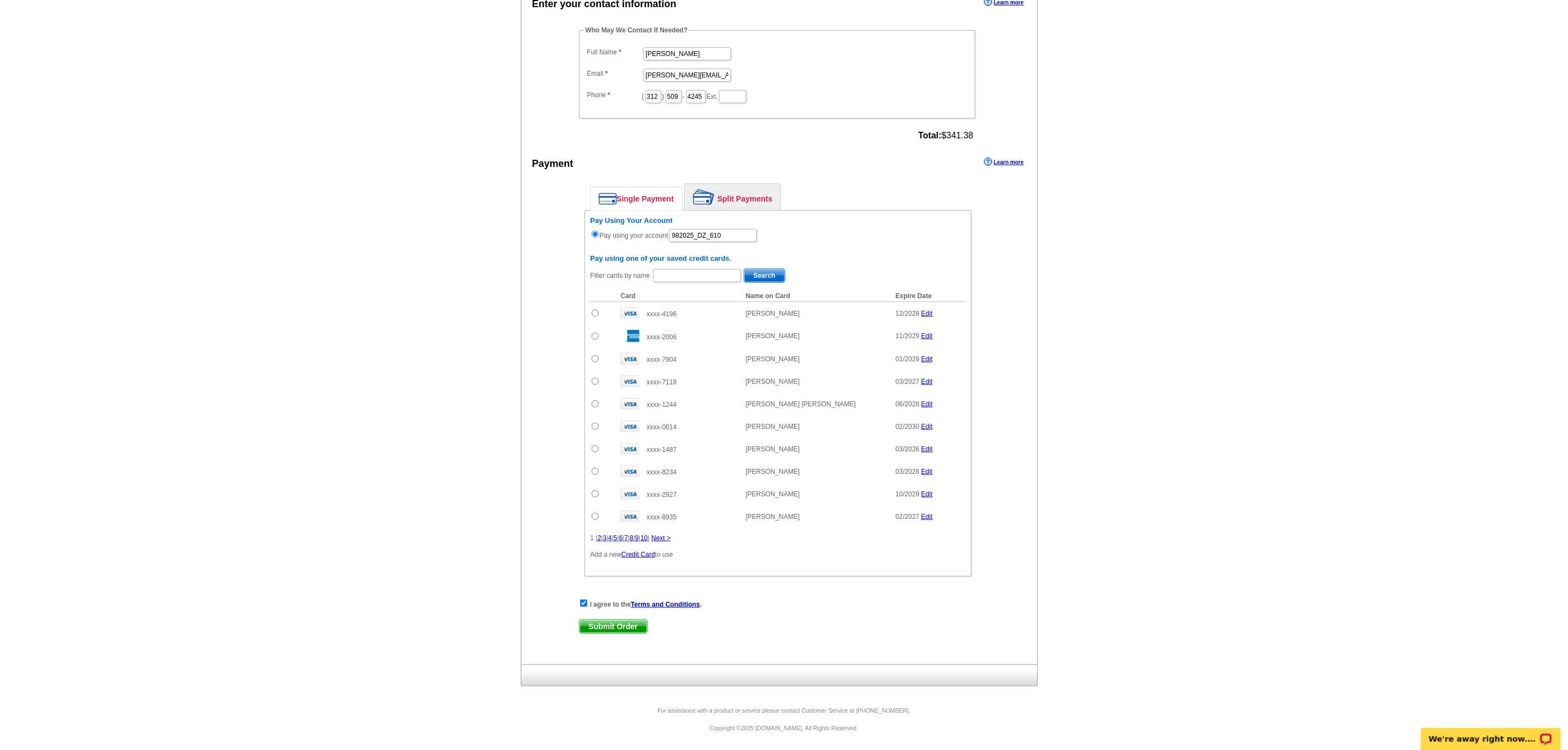
click at [1234, 213] on main "Add Another Item Checkout Order Name: My Order [DATE] Save Order Review your or…" at bounding box center [784, 227] width 1568 height 958
